Goal: Task Accomplishment & Management: Manage account settings

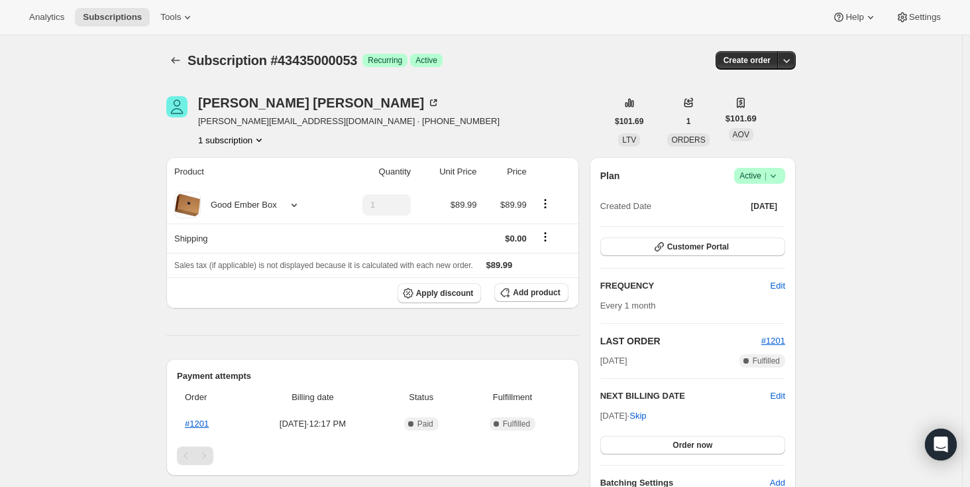
scroll to position [60, 0]
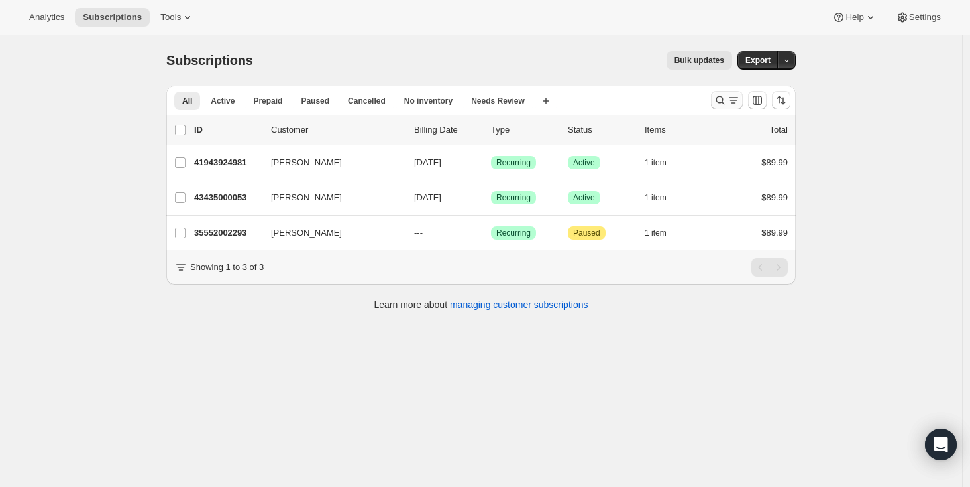
click at [725, 99] on icon "Search and filter results" at bounding box center [721, 100] width 9 height 9
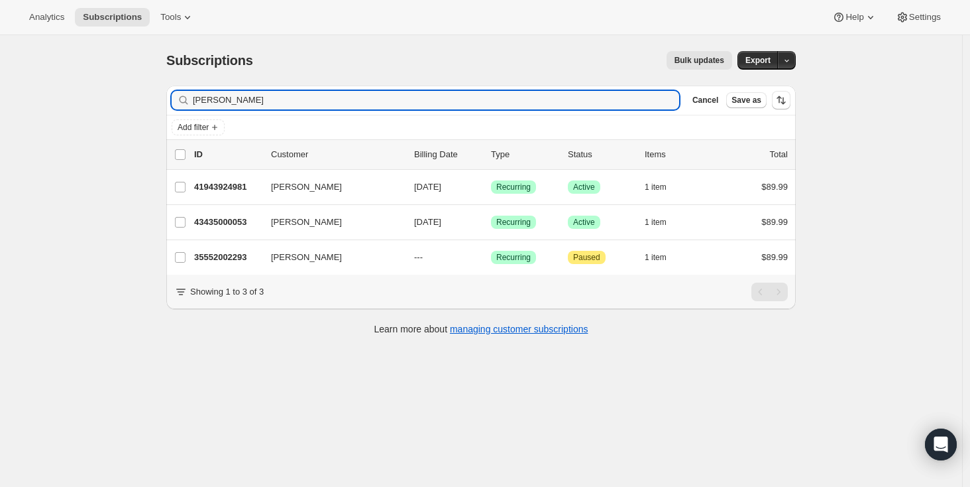
drag, startPoint x: 547, startPoint y: 100, endPoint x: 178, endPoint y: 95, distance: 369.2
click at [178, 95] on div "rebecca Clear" at bounding box center [426, 100] width 508 height 19
type input "monique"
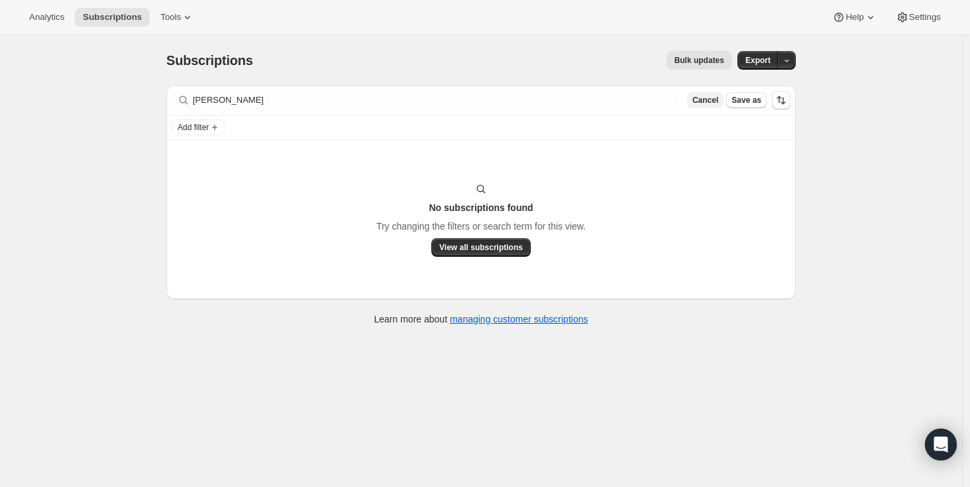
click at [709, 100] on span "Cancel" at bounding box center [706, 100] width 26 height 11
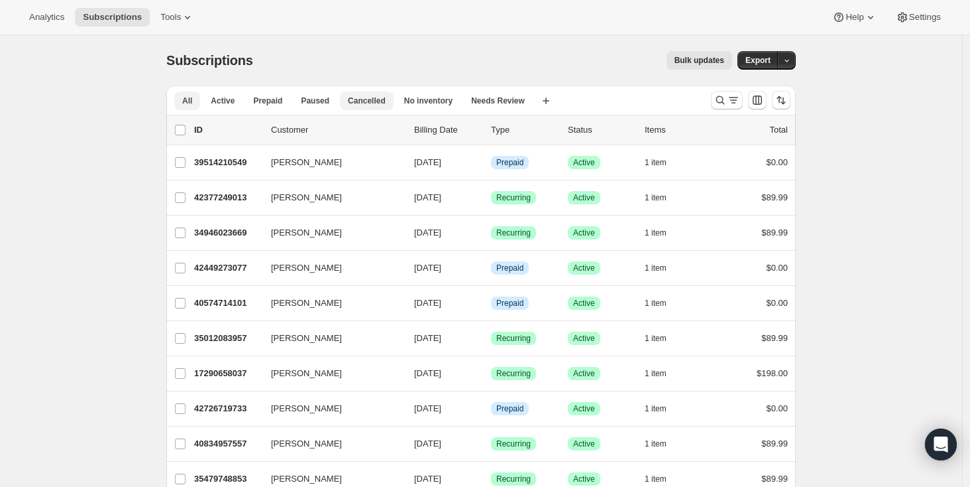
click at [363, 99] on span "Cancelled" at bounding box center [367, 100] width 38 height 11
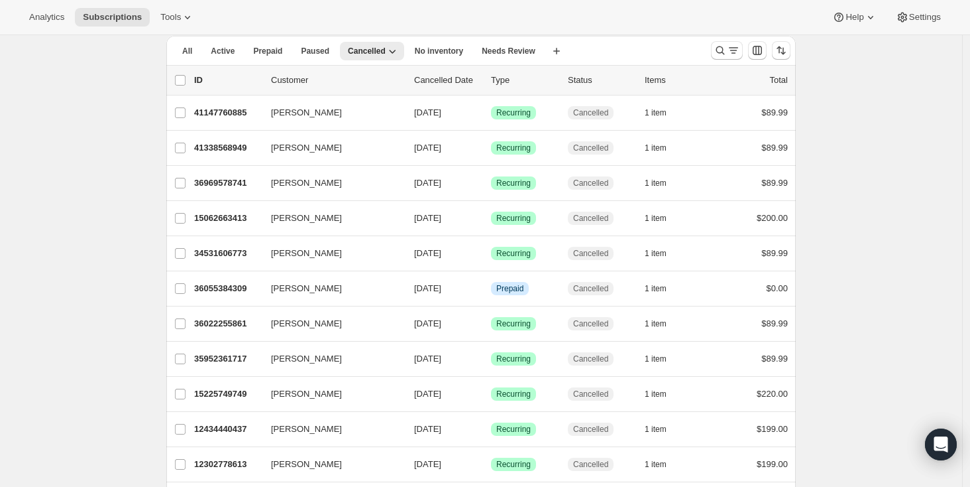
scroll to position [125, 0]
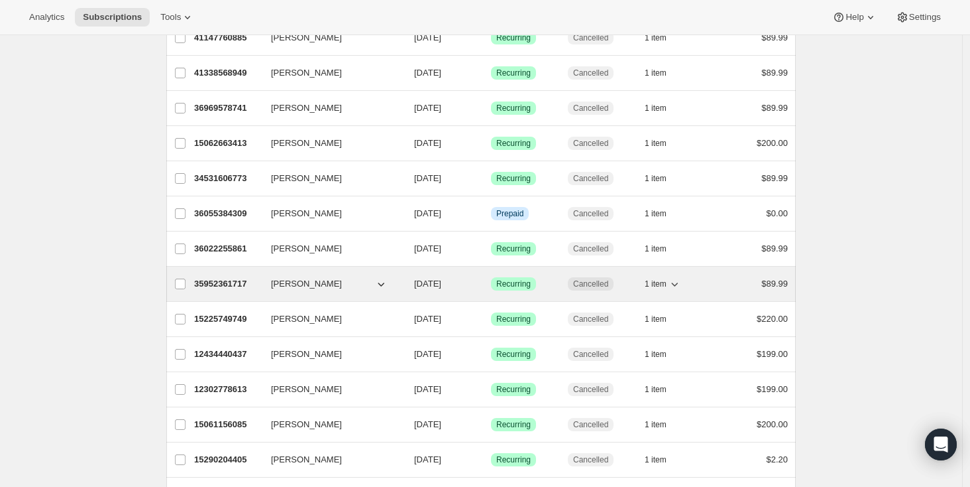
click at [214, 285] on p "35952361717" at bounding box center [227, 283] width 66 height 13
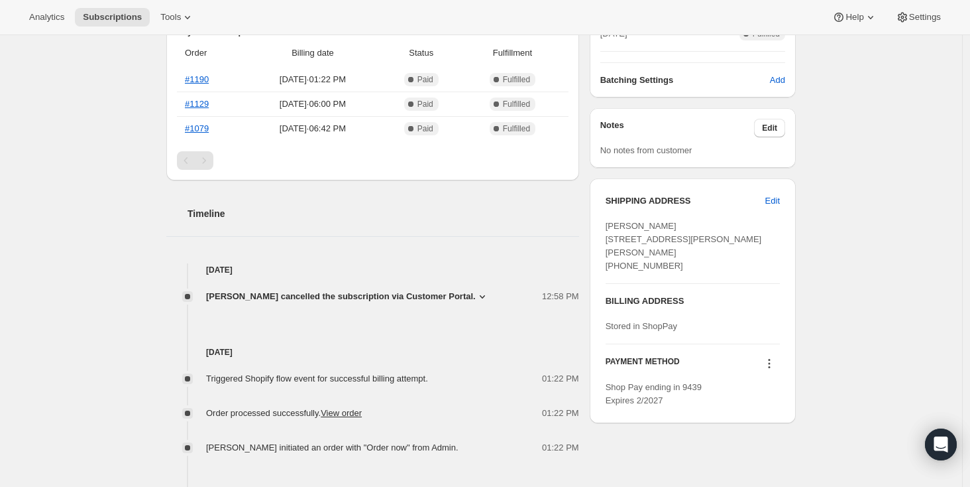
scroll to position [370, 0]
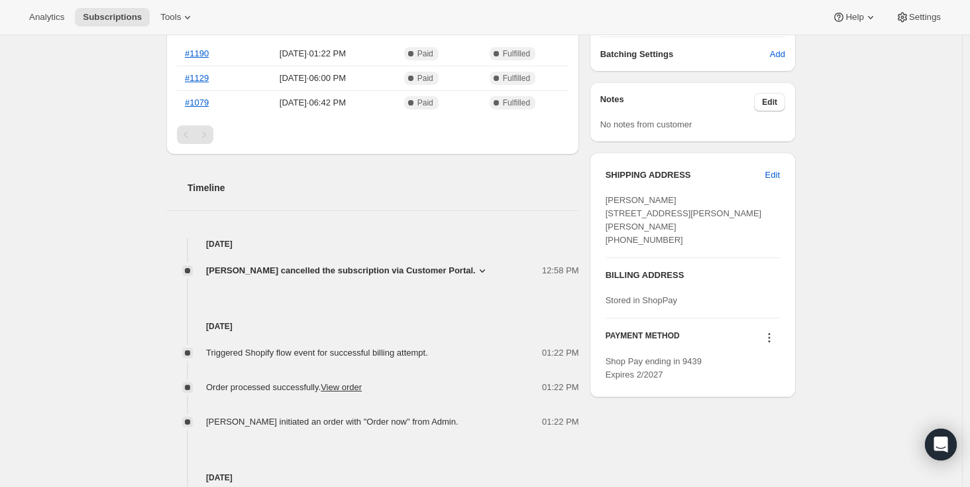
click at [483, 268] on icon at bounding box center [482, 270] width 13 height 13
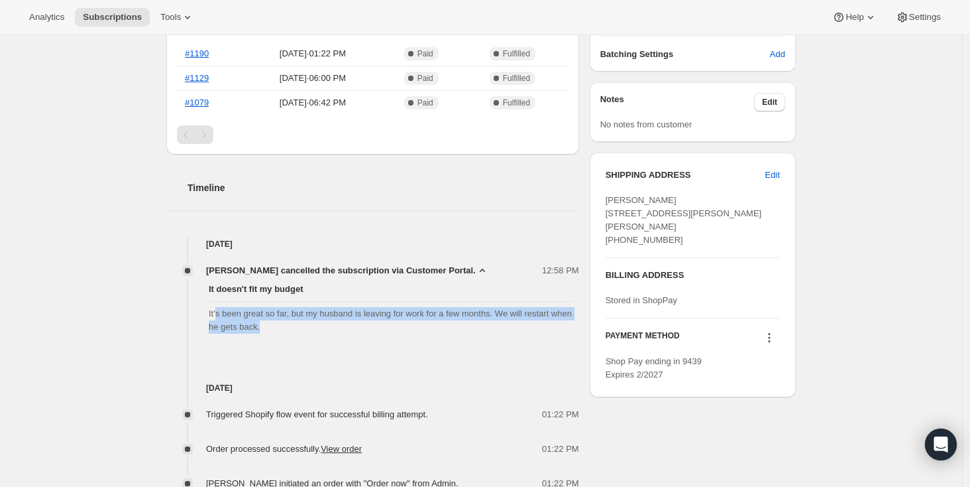
drag, startPoint x: 219, startPoint y: 316, endPoint x: 382, endPoint y: 324, distance: 162.6
click at [382, 324] on span "It’s been great so far, but my husband is leaving for work for a few months. We…" at bounding box center [391, 320] width 365 height 27
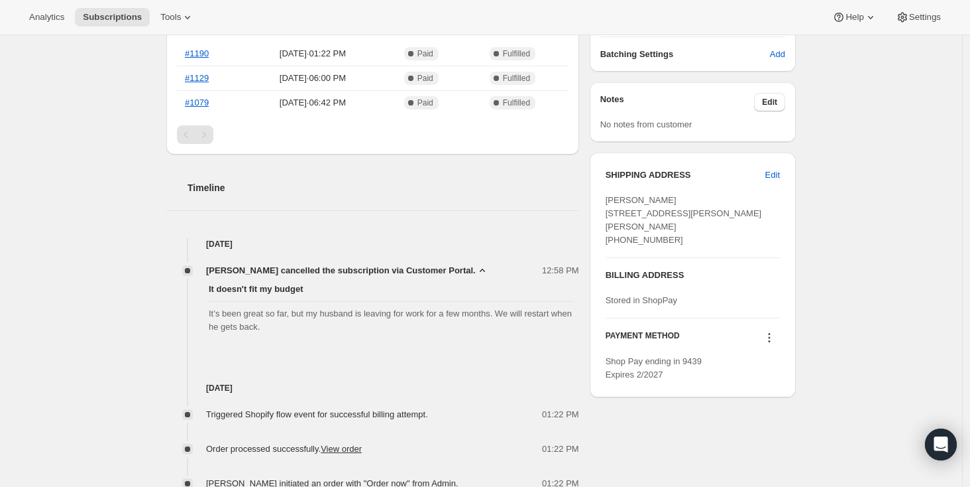
click at [122, 332] on div "Subscription #35952361717. This page is ready Subscription #35952361717 Success…" at bounding box center [481, 258] width 962 height 1187
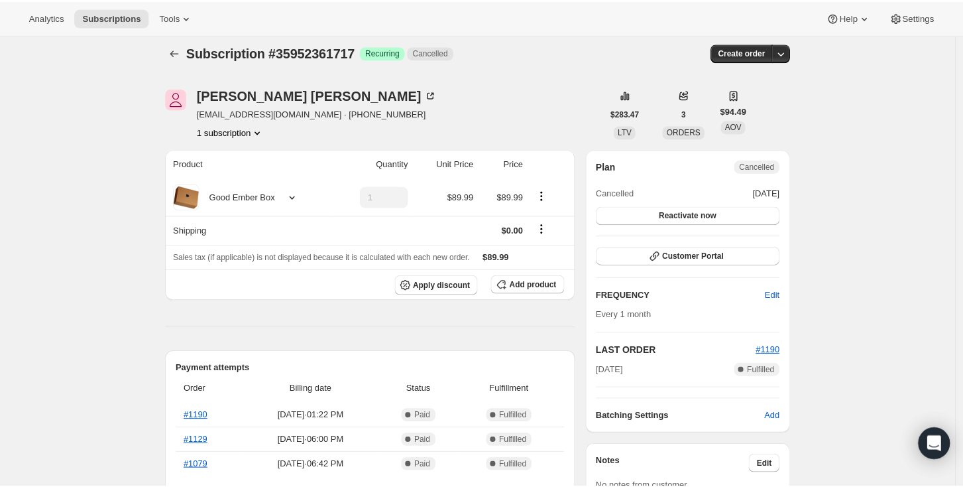
scroll to position [0, 0]
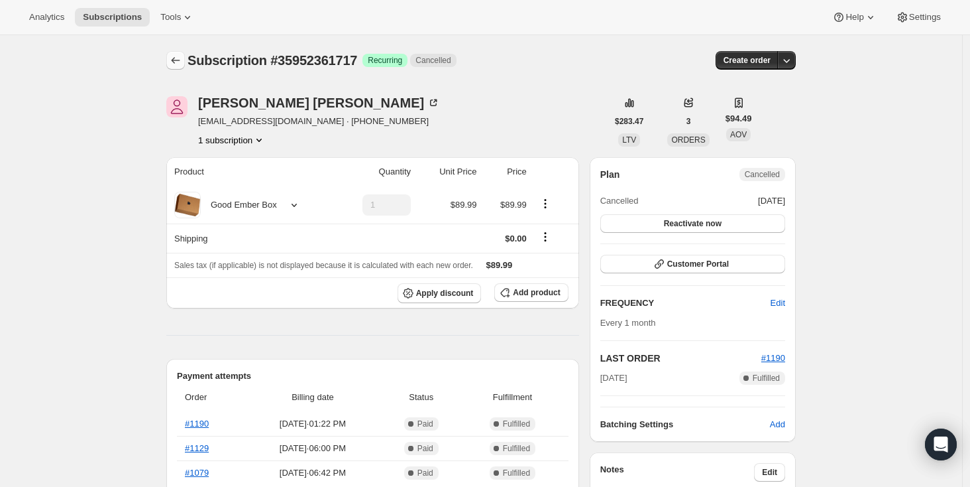
click at [175, 62] on icon "Subscriptions" at bounding box center [175, 60] width 13 height 13
